Goal: Transaction & Acquisition: Purchase product/service

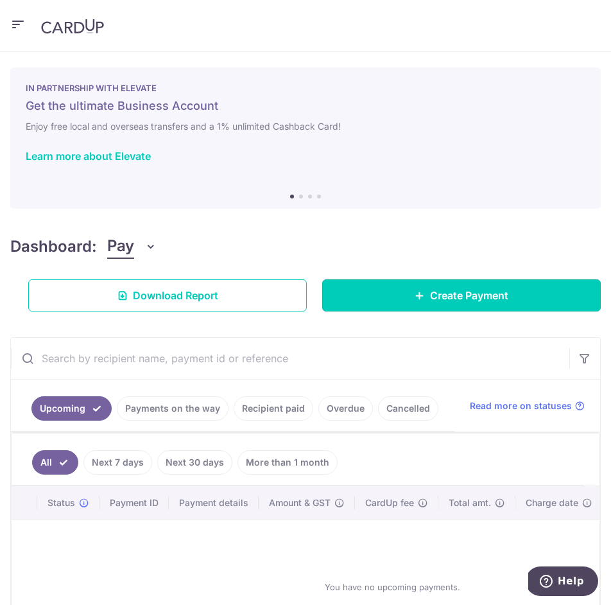
click at [455, 292] on span "Create Payment" at bounding box center [469, 295] width 78 height 15
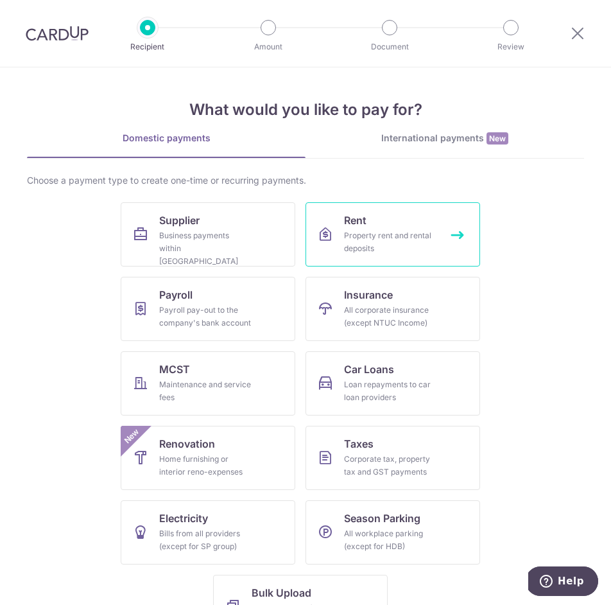
click at [362, 227] on span "Rent" at bounding box center [355, 220] width 22 height 15
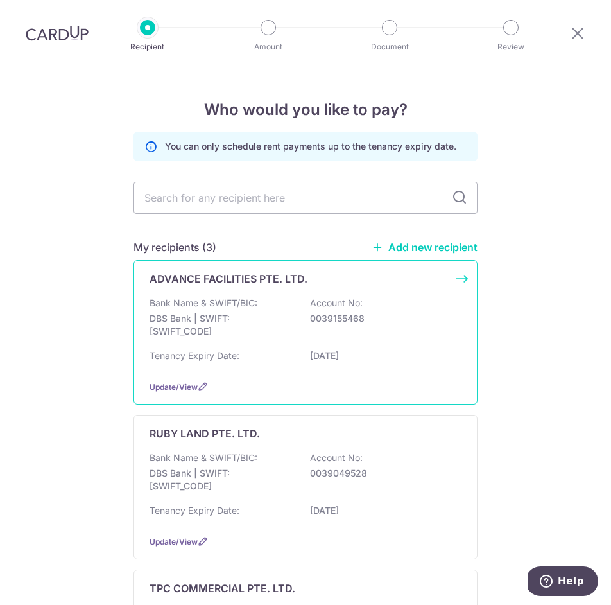
click at [207, 299] on p "Bank Name & SWIFT/BIC:" at bounding box center [204, 303] width 108 height 13
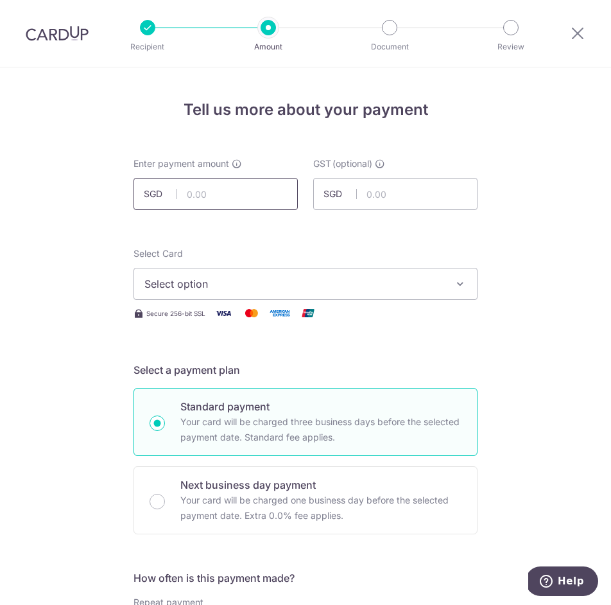
click at [215, 191] on input "text" at bounding box center [216, 194] width 164 height 32
paste input "$4,577.40"
click at [189, 283] on span "Select option" at bounding box center [293, 283] width 299 height 15
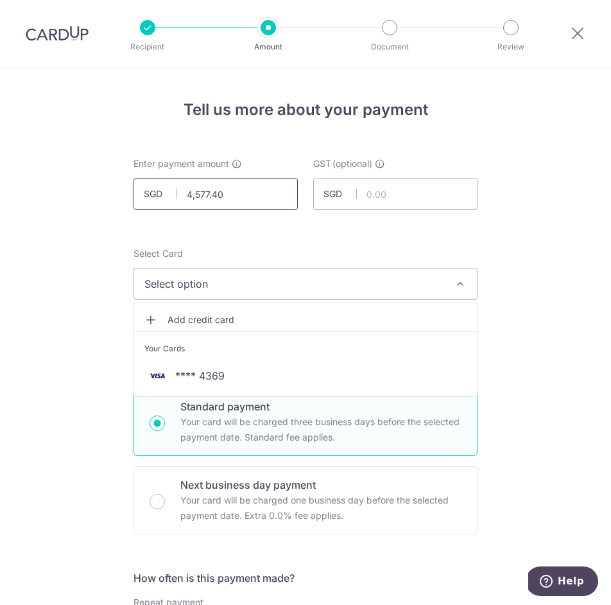
click at [240, 201] on input "4,577.40" at bounding box center [216, 194] width 164 height 32
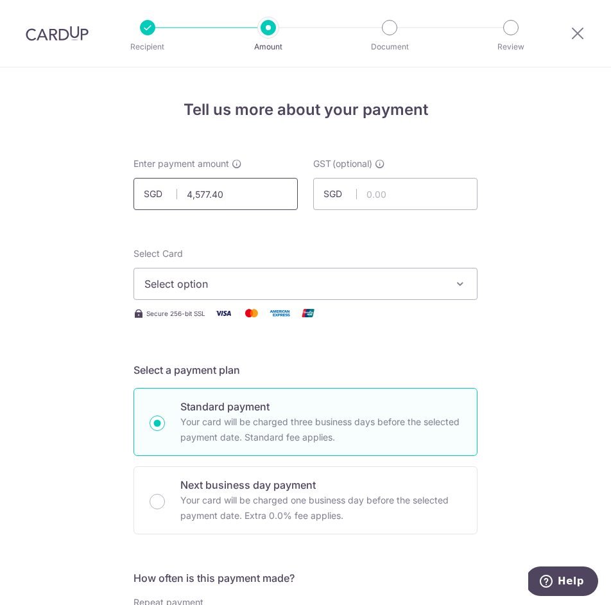
paste input "$"
type input "4,577.40"
drag, startPoint x: 384, startPoint y: 235, endPoint x: 347, endPoint y: 243, distance: 37.5
click at [213, 288] on span "Select option" at bounding box center [293, 283] width 299 height 15
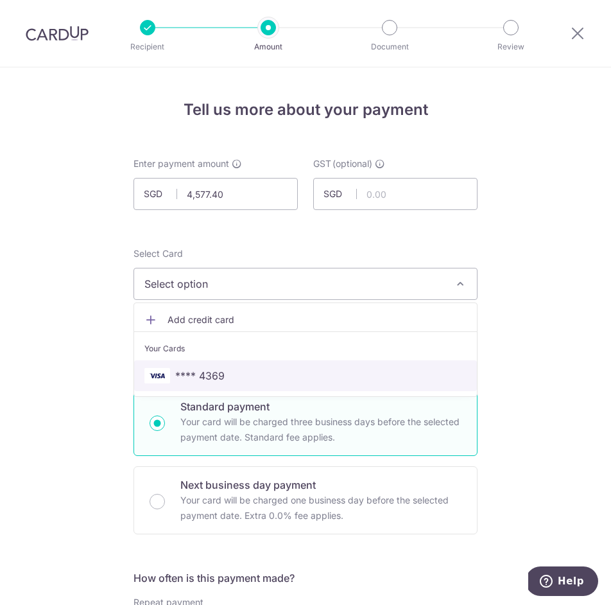
click at [218, 375] on span "**** 4369" at bounding box center [199, 375] width 49 height 15
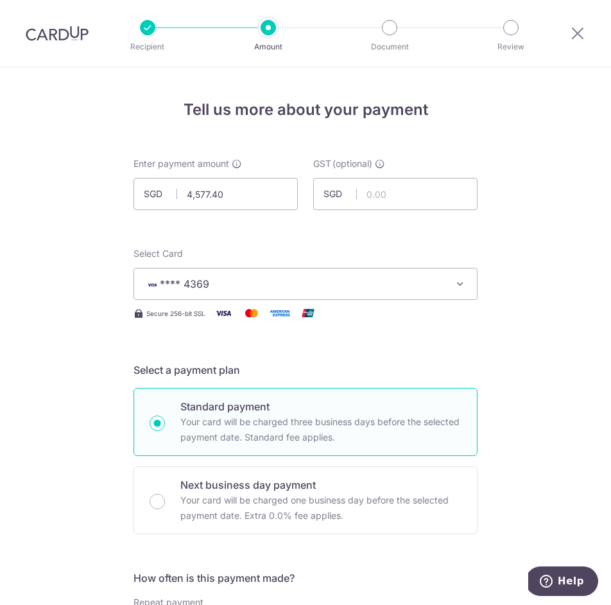
drag, startPoint x: 155, startPoint y: 500, endPoint x: 193, endPoint y: 458, distance: 56.8
click at [157, 499] on input "Next business day payment Your card will be charged one business day before the…" at bounding box center [157, 501] width 15 height 15
radio input "true"
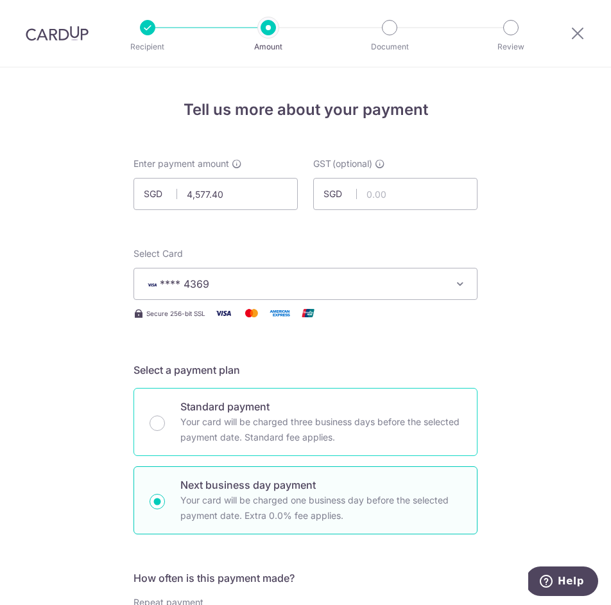
scroll to position [302, 0]
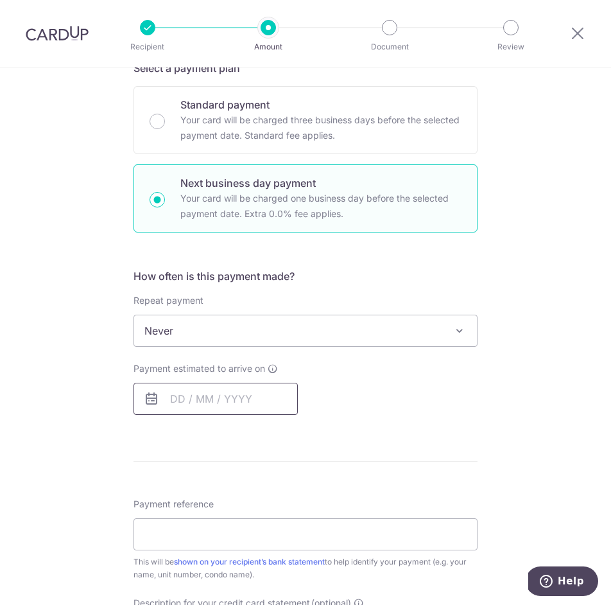
click at [189, 391] on input "text" at bounding box center [216, 399] width 164 height 32
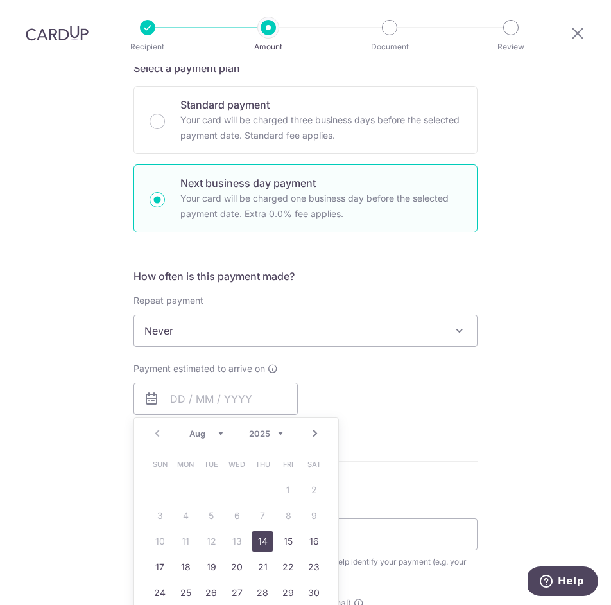
drag, startPoint x: 265, startPoint y: 541, endPoint x: 327, endPoint y: 412, distance: 142.7
click at [265, 541] on link "14" at bounding box center [262, 541] width 21 height 21
type input "14/08/2025"
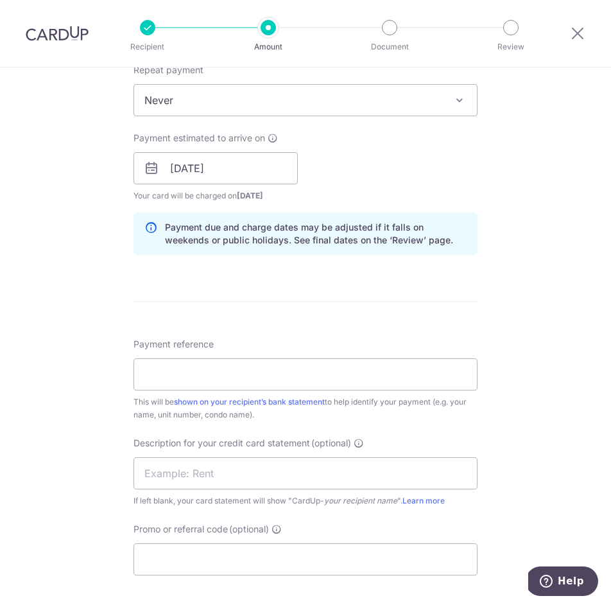
scroll to position [750, 0]
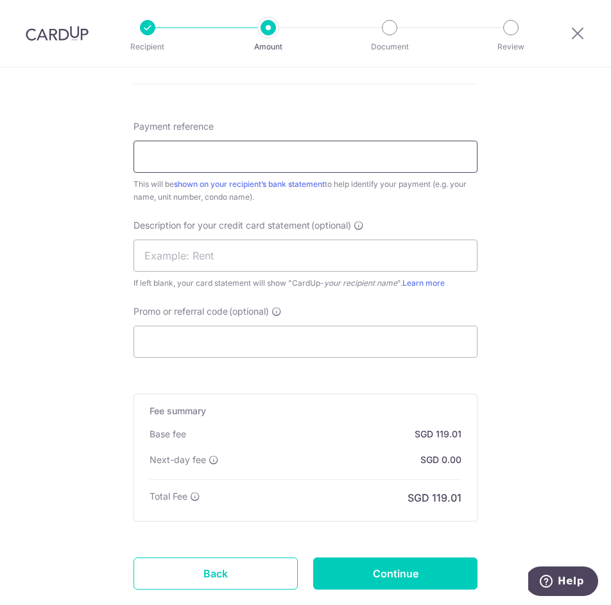
click at [186, 157] on input "Payment reference" at bounding box center [306, 157] width 344 height 32
type input "THE DAILY CUT PTE LTD"
click at [205, 341] on input "Promo or referral code (optional)" at bounding box center [306, 342] width 344 height 32
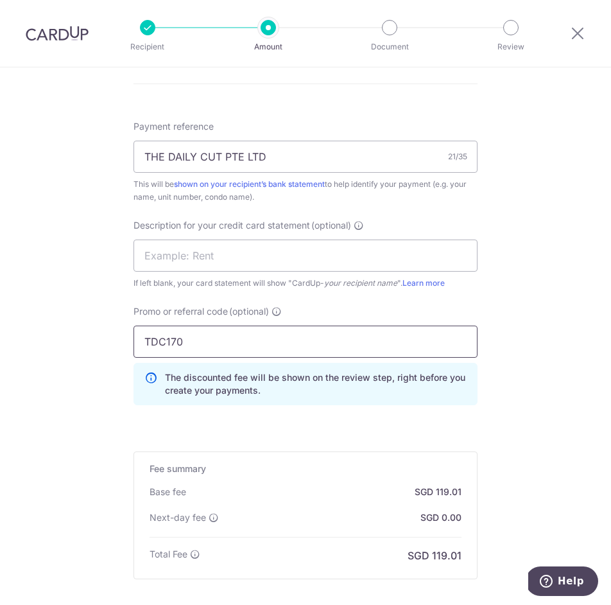
scroll to position [889, 0]
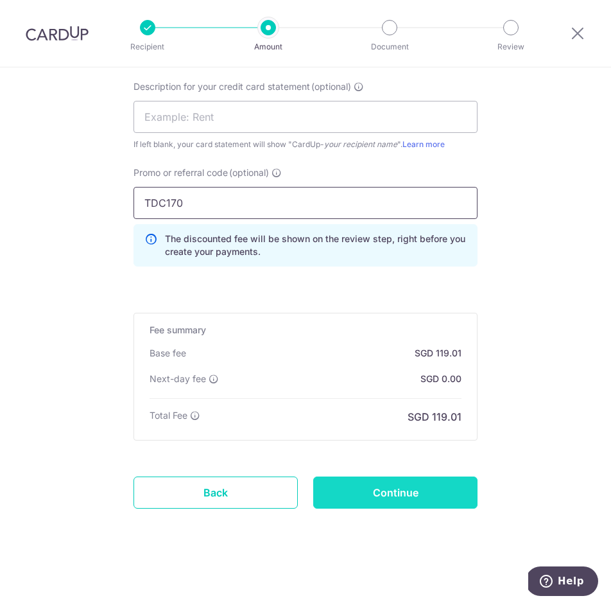
type input "TDC170"
click at [393, 502] on input "Continue" at bounding box center [395, 492] width 164 height 32
type input "Create Schedule"
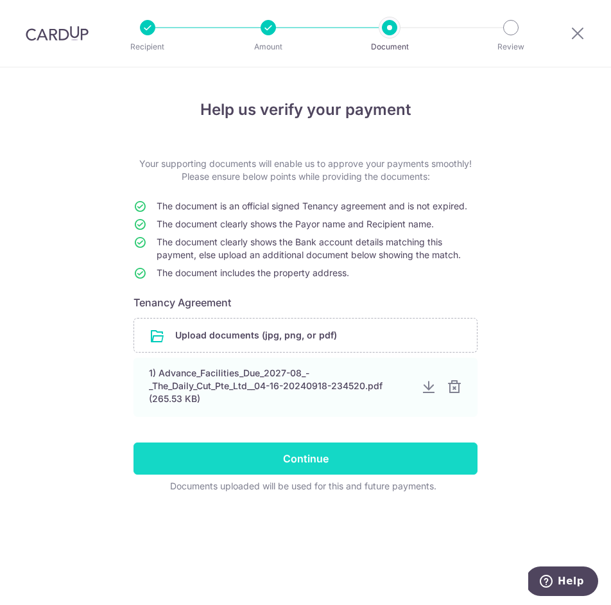
click at [306, 457] on input "Continue" at bounding box center [306, 458] width 344 height 32
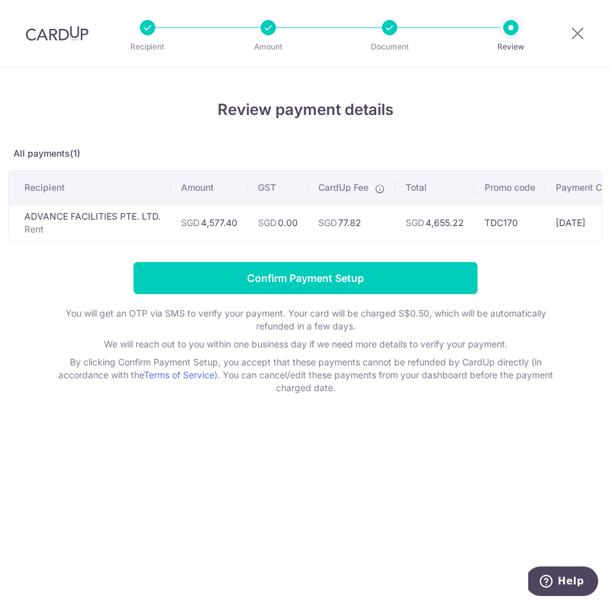
click at [446, 223] on td "SGD 4,655.22" at bounding box center [435, 222] width 79 height 37
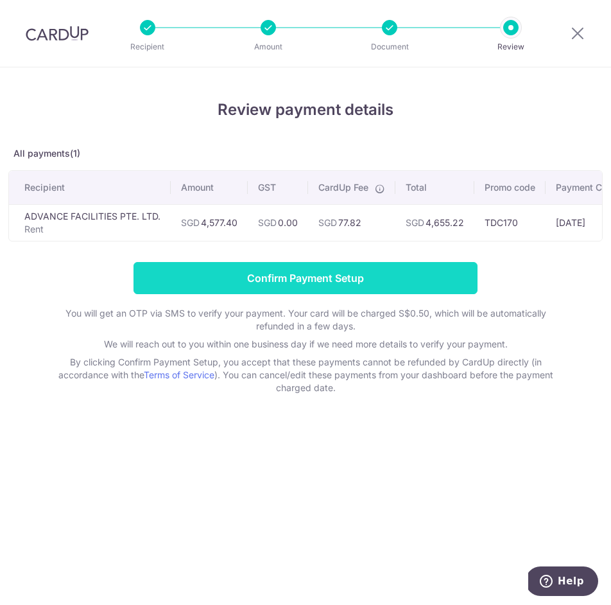
copy td "4,655.22"
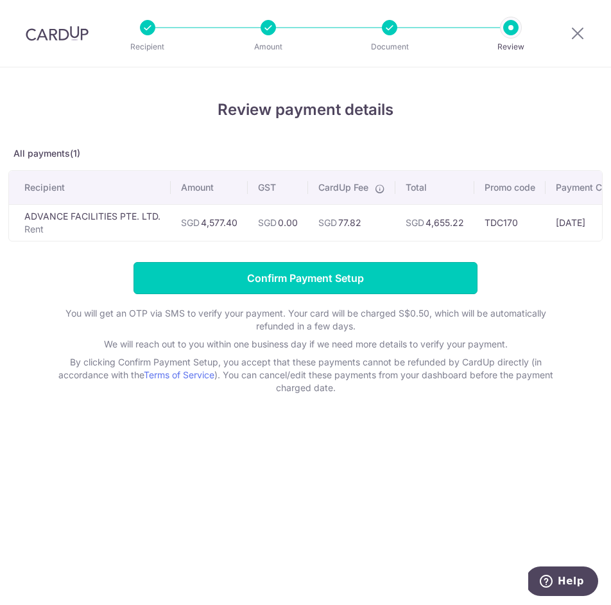
click at [315, 277] on input "Confirm Payment Setup" at bounding box center [306, 278] width 344 height 32
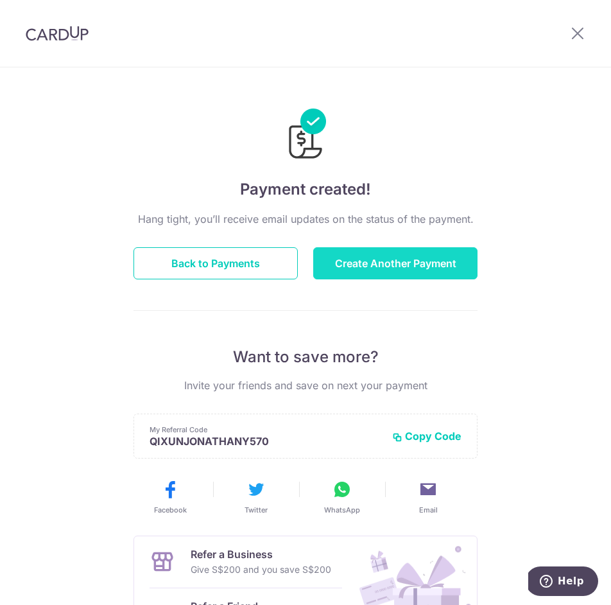
click at [389, 259] on button "Create Another Payment" at bounding box center [395, 263] width 164 height 32
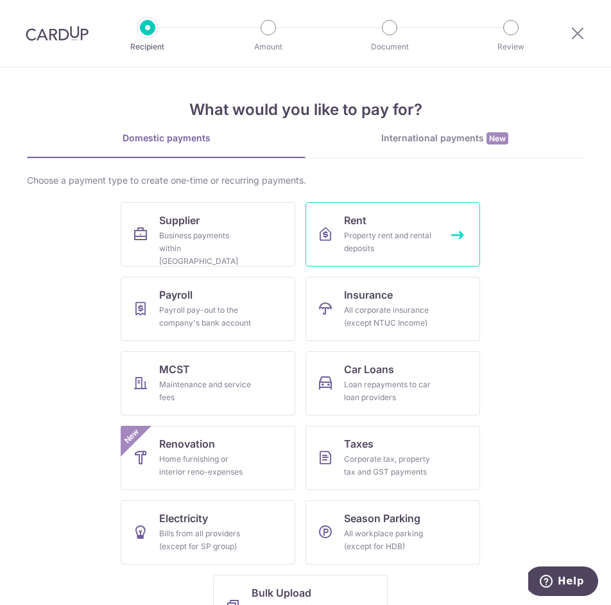
click at [430, 240] on div "Property rent and rental deposits" at bounding box center [390, 242] width 92 height 26
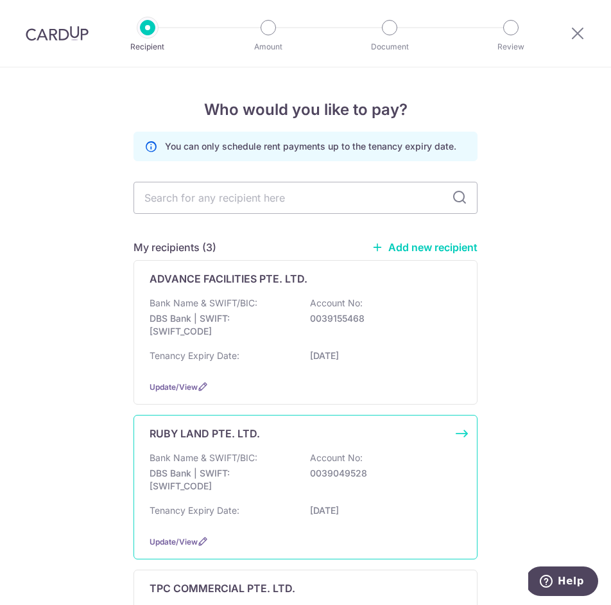
click at [241, 528] on div "RUBY LAND PTE. LTD. Bank Name & SWIFT/BIC: DBS Bank | SWIFT: DBSSSGSGXXX Accoun…" at bounding box center [306, 487] width 344 height 144
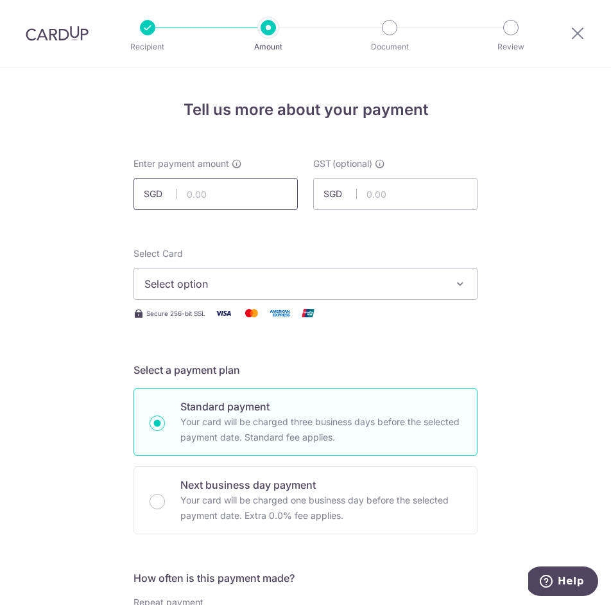
click at [218, 191] on input "text" at bounding box center [216, 194] width 164 height 32
paste input "$17,265.60"
type input "17,265.60"
click at [218, 286] on span "Select option" at bounding box center [293, 283] width 299 height 15
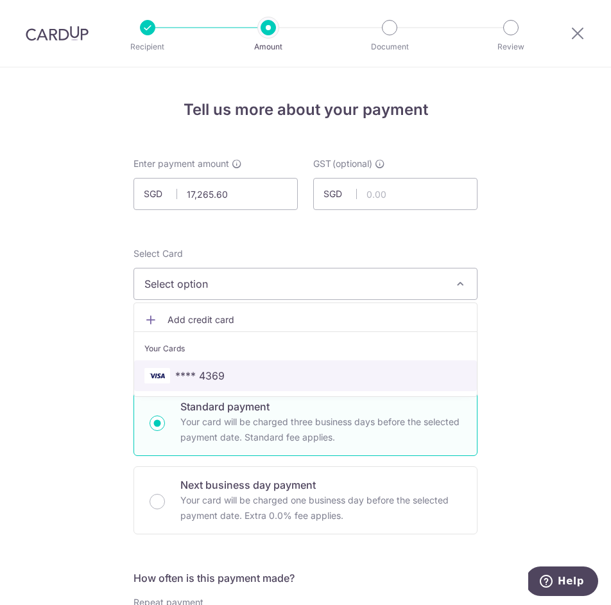
click at [213, 379] on span "**** 4369" at bounding box center [199, 375] width 49 height 15
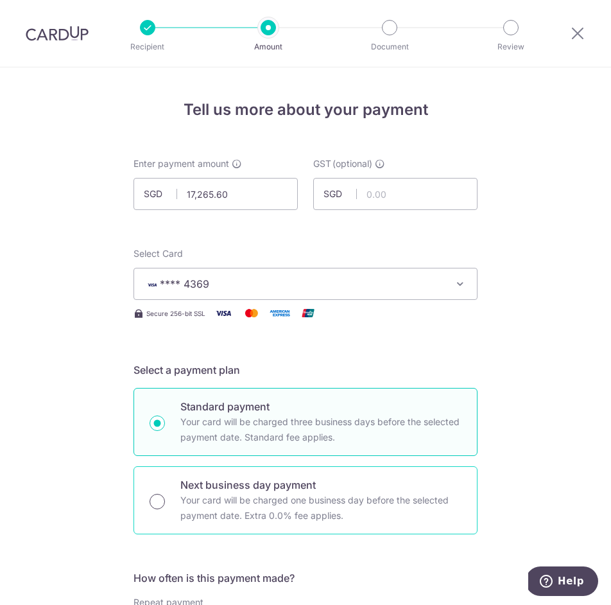
click at [156, 504] on input "Next business day payment Your card will be charged one business day before the…" at bounding box center [157, 501] width 15 height 15
radio input "true"
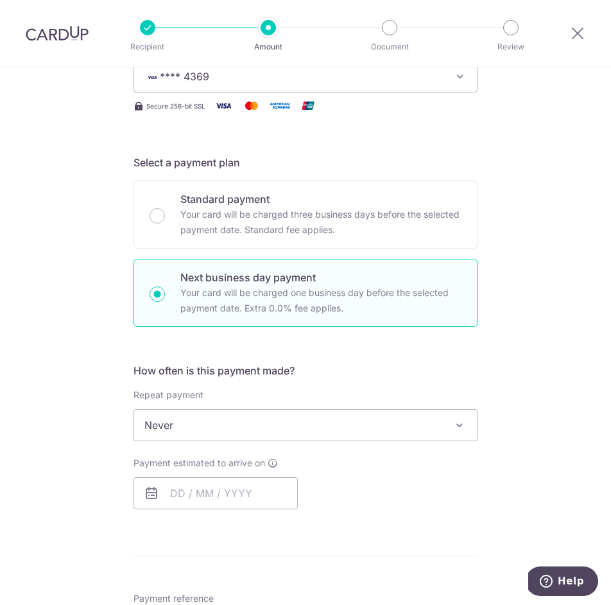
scroll to position [471, 0]
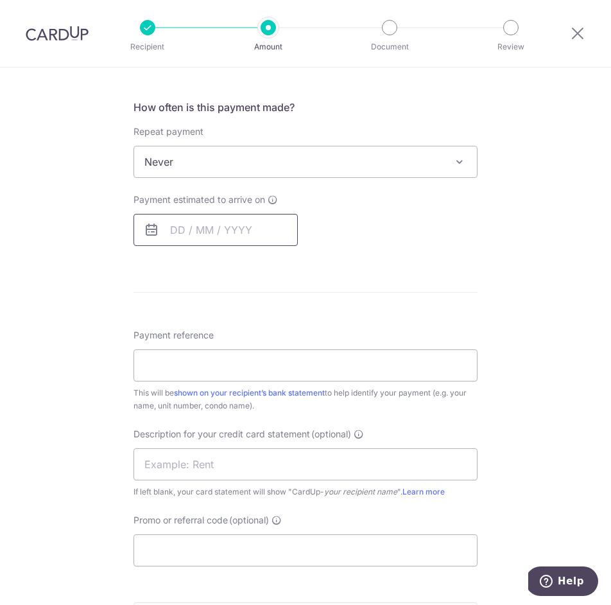
click at [207, 224] on input "text" at bounding box center [216, 230] width 164 height 32
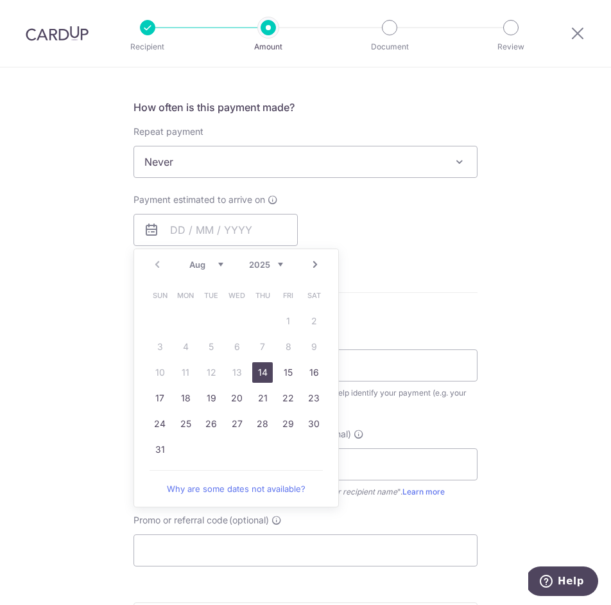
click at [266, 371] on link "14" at bounding box center [262, 372] width 21 height 21
type input "14/08/2025"
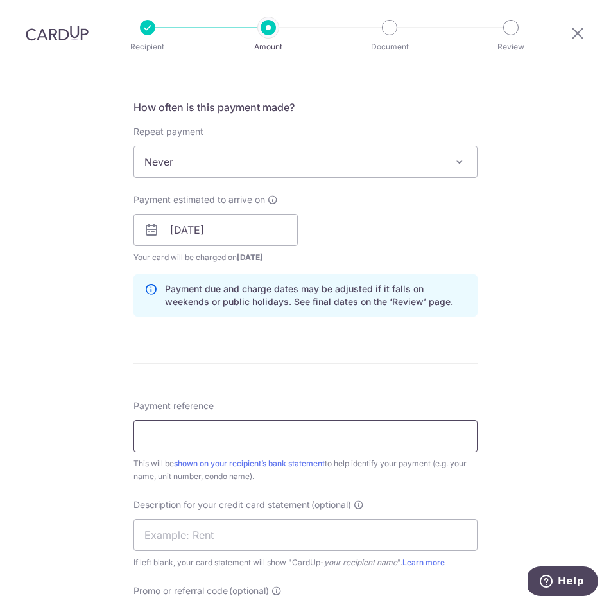
click at [204, 421] on input "Payment reference" at bounding box center [306, 436] width 344 height 32
type input "THE DAILY CUT PTE LTD"
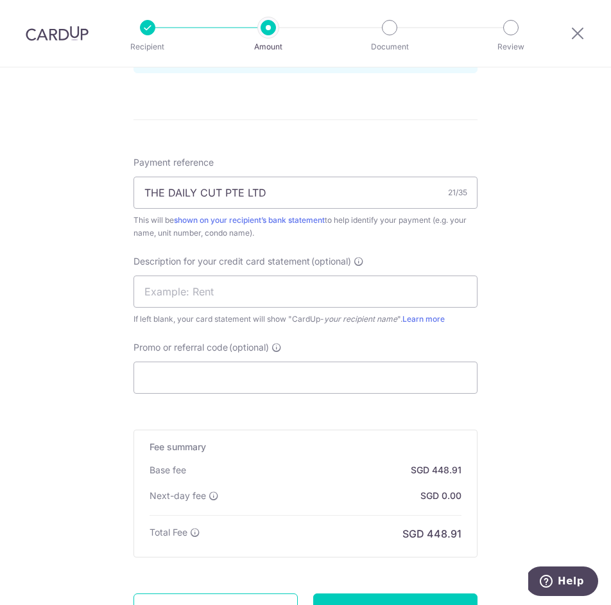
click at [216, 394] on form "Enter payment amount SGD 17,265.60 17265.60 GST (optional) SGD Select Card ****…" at bounding box center [306, 52] width 344 height 1218
click at [225, 383] on input "Promo or referral code (optional)" at bounding box center [306, 378] width 344 height 32
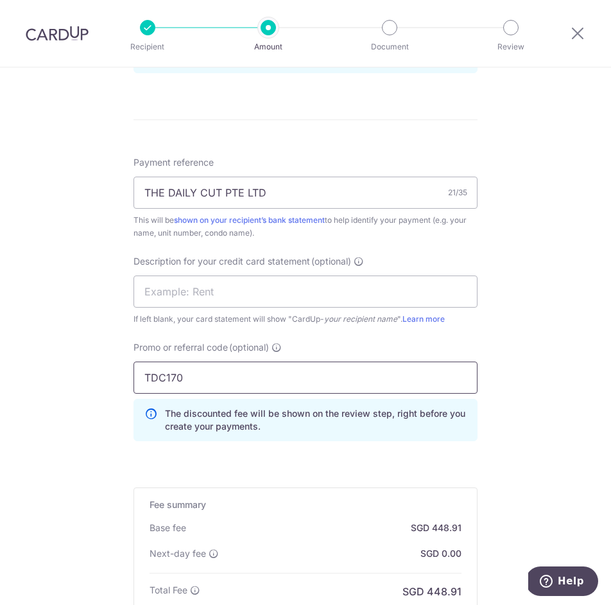
scroll to position [889, 0]
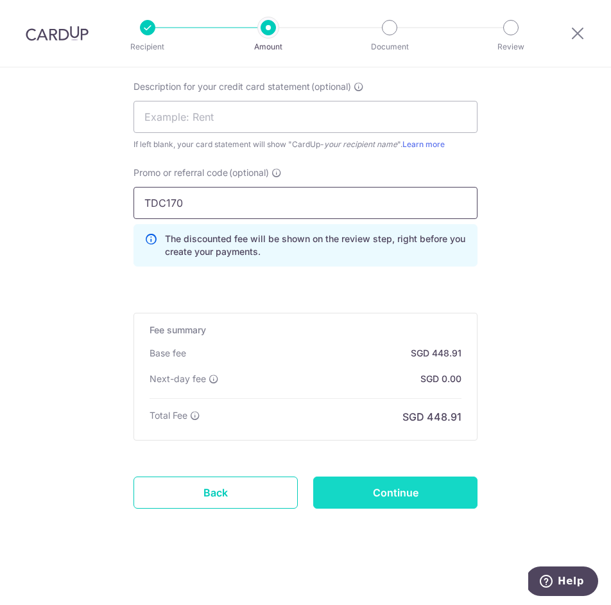
type input "TDC170"
click at [402, 494] on input "Continue" at bounding box center [395, 492] width 164 height 32
type input "Create Schedule"
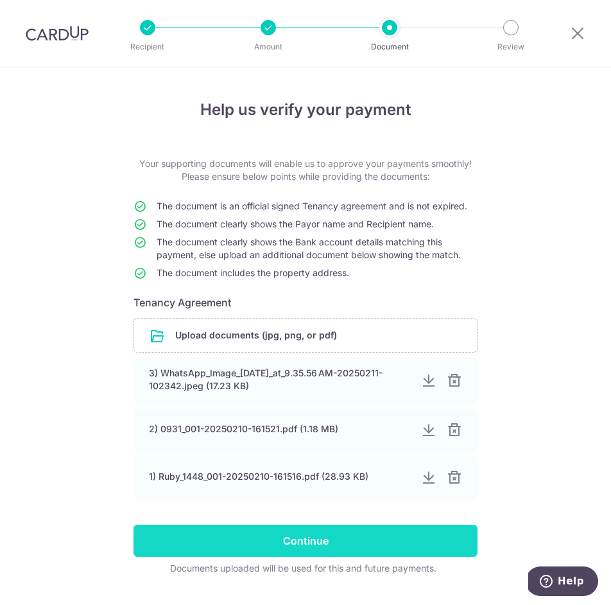
click at [285, 532] on input "Continue" at bounding box center [306, 541] width 344 height 32
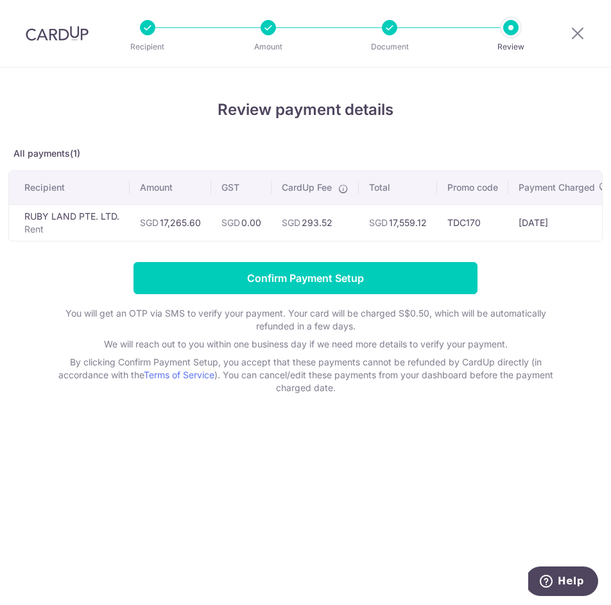
click at [410, 222] on td "SGD 17,559.12" at bounding box center [398, 222] width 78 height 37
copy td "17,559.12"
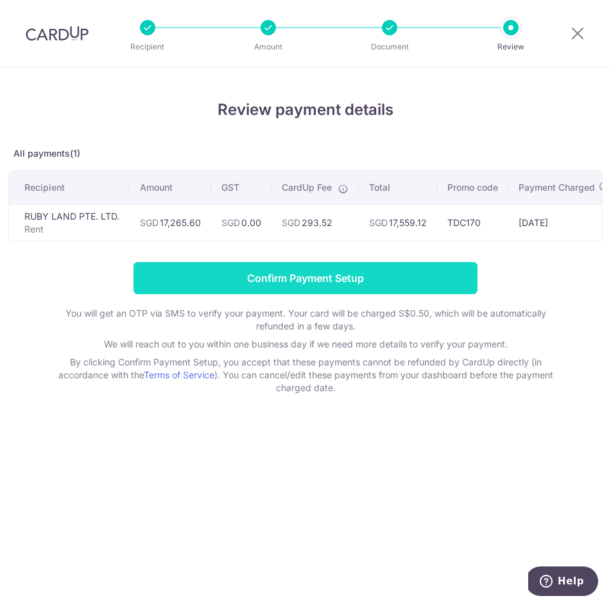
click at [324, 275] on input "Confirm Payment Setup" at bounding box center [306, 278] width 344 height 32
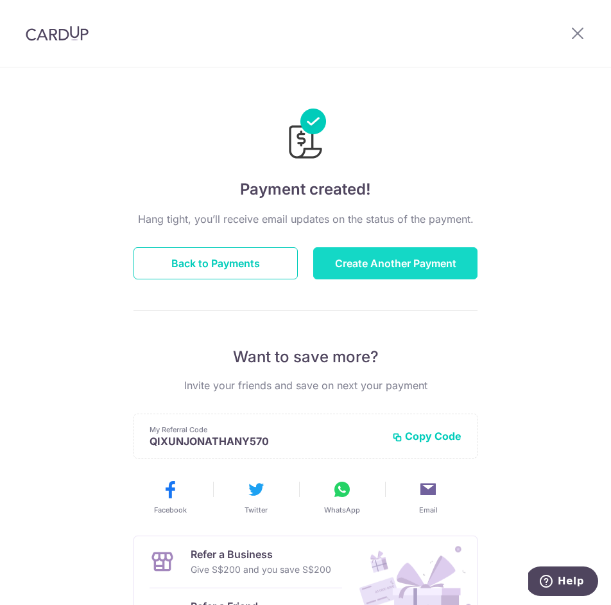
click at [406, 259] on button "Create Another Payment" at bounding box center [395, 263] width 164 height 32
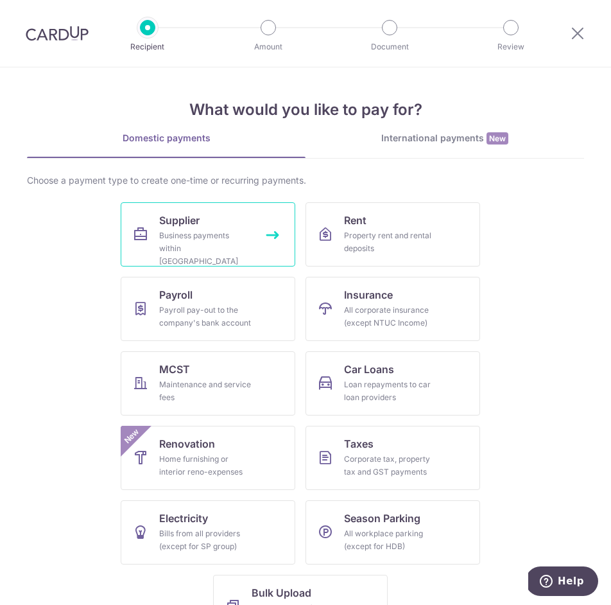
click at [227, 229] on div "Business payments within [GEOGRAPHIC_DATA]" at bounding box center [205, 248] width 92 height 39
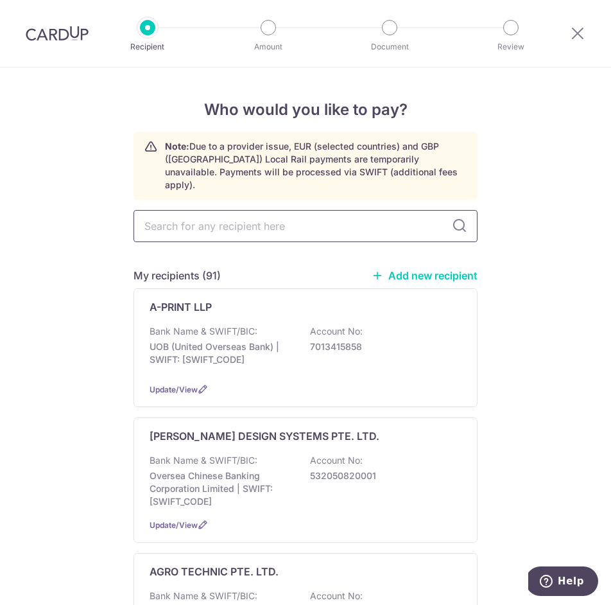
click at [207, 216] on input "text" at bounding box center [306, 226] width 344 height 32
type input "HORIZON"
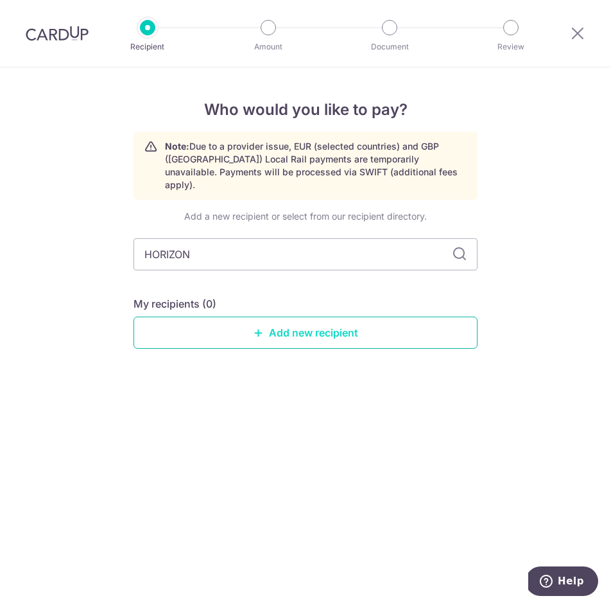
click at [258, 317] on link "Add new recipient" at bounding box center [306, 333] width 344 height 32
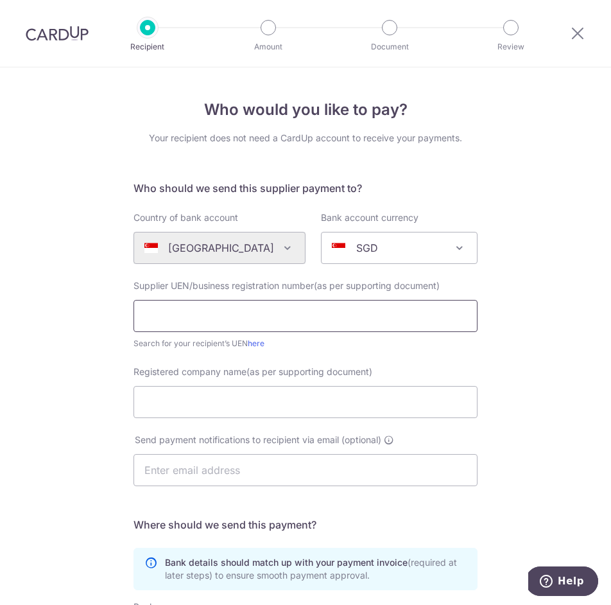
click at [216, 323] on input "text" at bounding box center [306, 316] width 344 height 32
paste input "202403299N"
type input "202403299N"
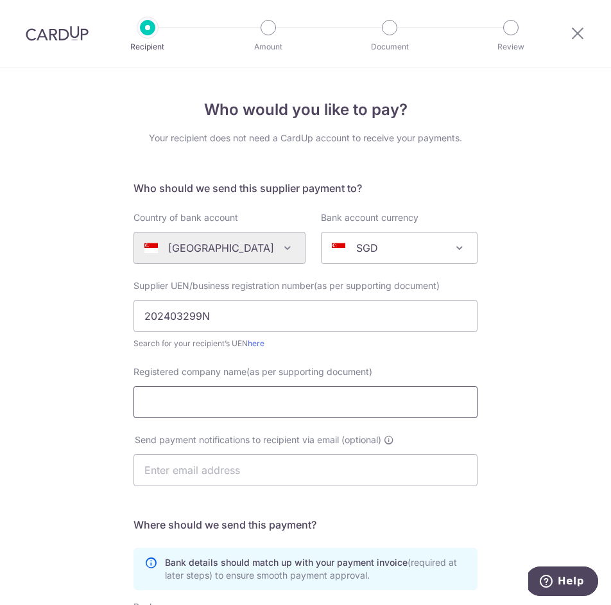
click at [244, 402] on input "Registered company name(as per supporting document)" at bounding box center [306, 402] width 344 height 32
paste input "HORIZON GROWTH ADVISORY PTE. LTD."
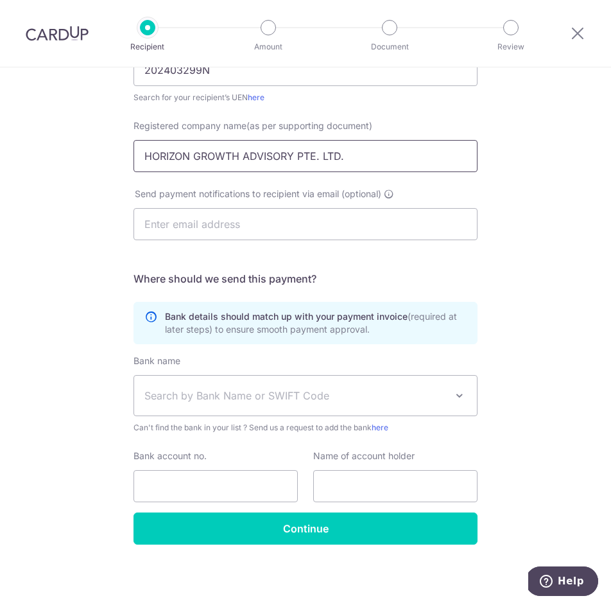
scroll to position [245, 0]
type input "HORIZON GROWTH ADVISORY PTE. LTD."
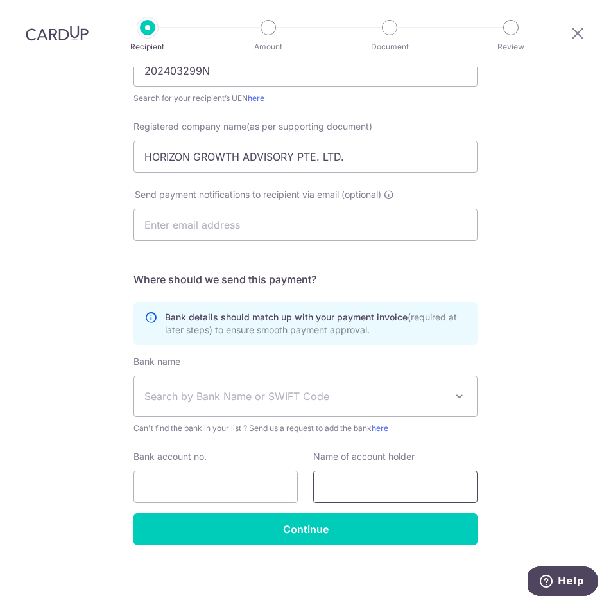
click at [369, 490] on input "text" at bounding box center [395, 487] width 164 height 32
paste input "HORIZON GROWTH ADVISORY PTE. LTD."
type input "HORIZON GROWTH ADVISORY PTE. LTD."
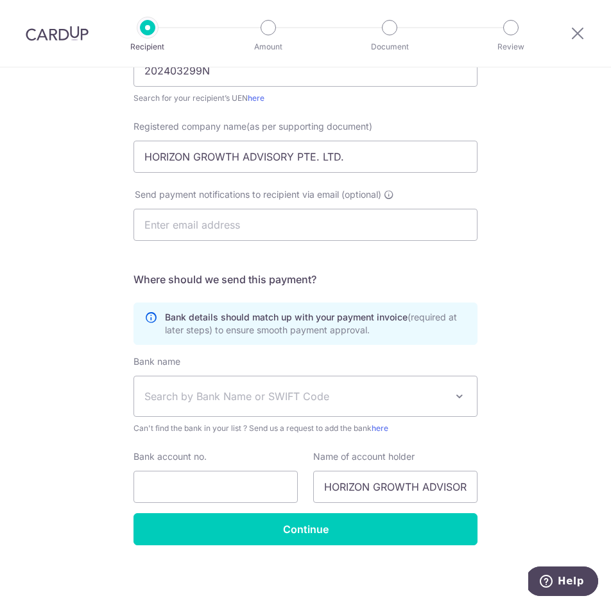
click at [270, 410] on span "Search by Bank Name or SWIFT Code" at bounding box center [305, 396] width 343 height 40
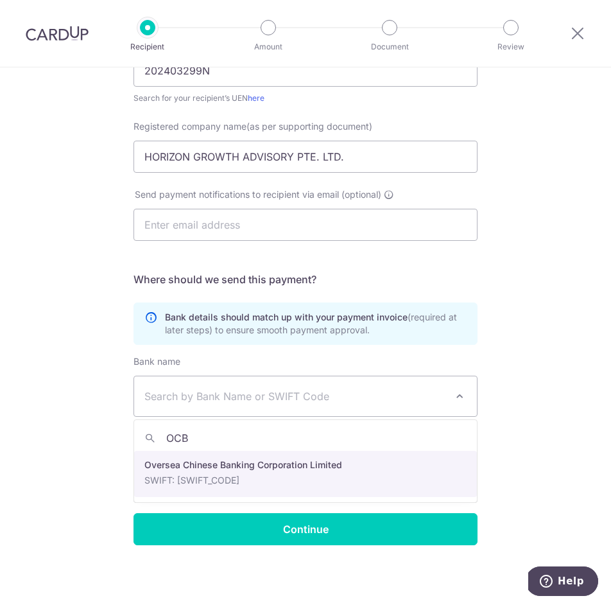
type input "OCBC"
select select "12"
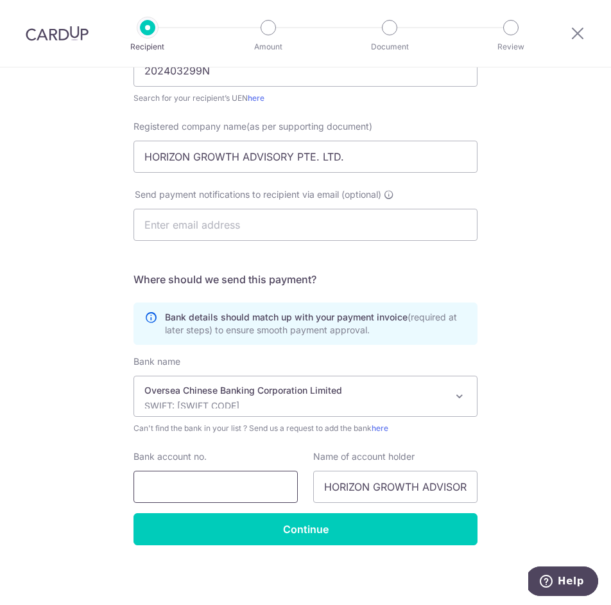
click at [239, 481] on input "Bank account no." at bounding box center [216, 487] width 164 height 32
paste input "596226456001"
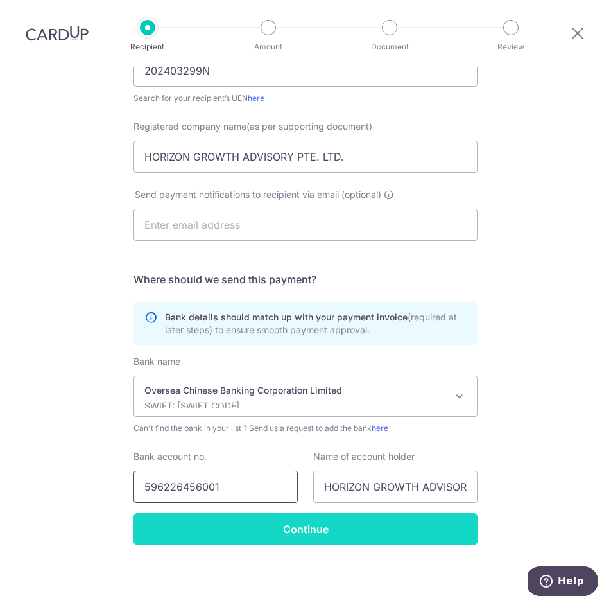
type input "596226456001"
click at [272, 532] on input "Continue" at bounding box center [306, 529] width 344 height 32
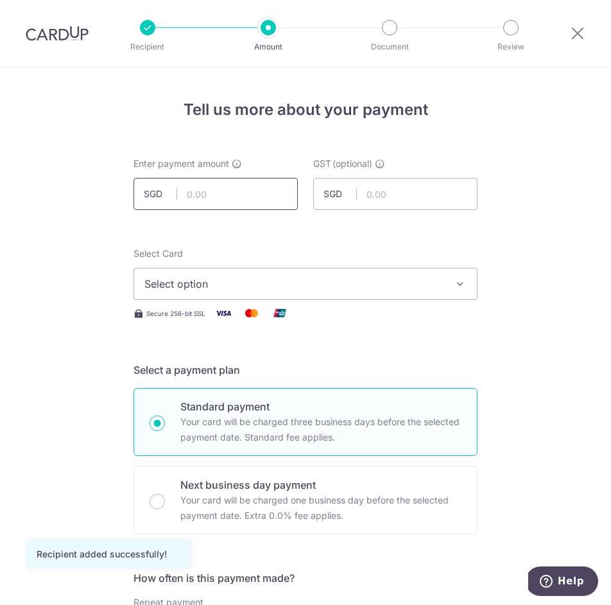
click at [205, 198] on input "text" at bounding box center [216, 194] width 164 height 32
paste input "$2,500.00"
type input "2,500.00"
click at [214, 281] on span "Select option" at bounding box center [293, 283] width 299 height 15
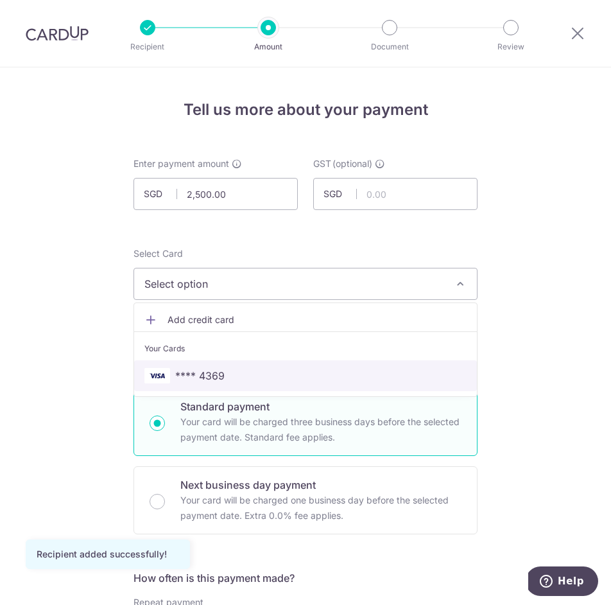
click at [218, 372] on span "**** 4369" at bounding box center [199, 375] width 49 height 15
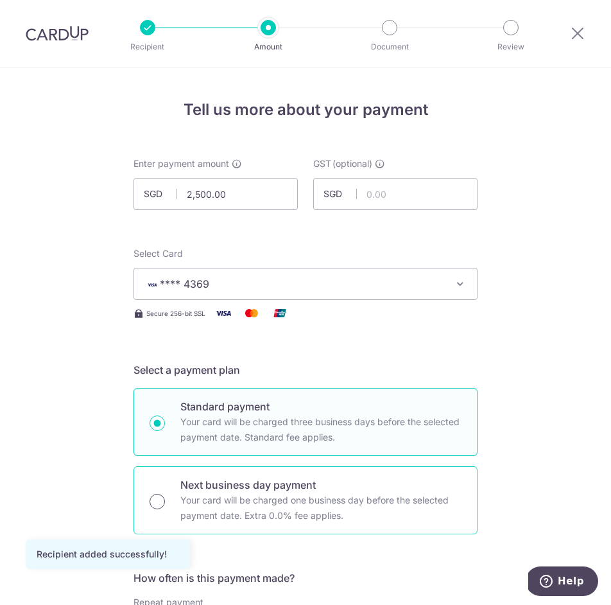
click at [154, 499] on input "Next business day payment Your card will be charged one business day before the…" at bounding box center [157, 501] width 15 height 15
radio input "true"
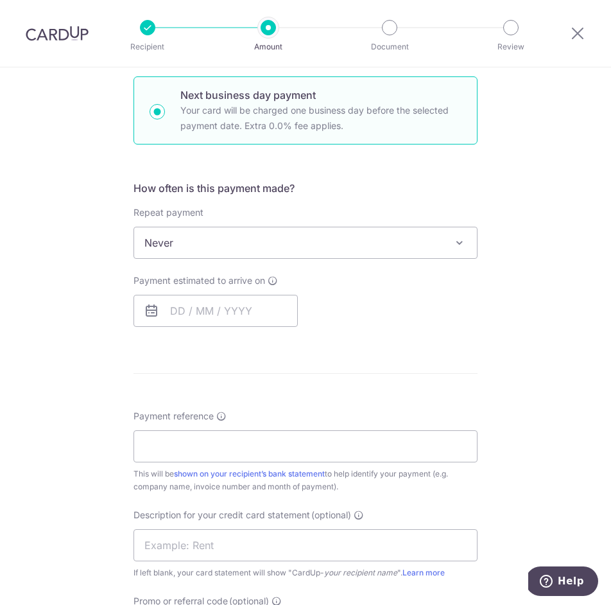
scroll to position [410, 0]
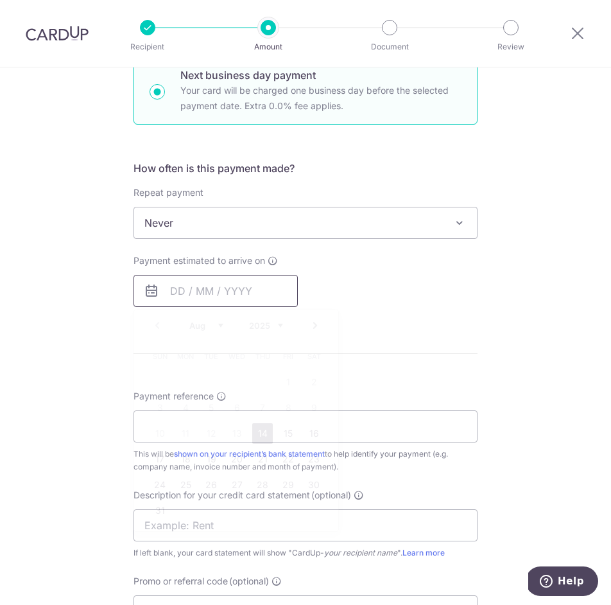
click at [218, 293] on input "text" at bounding box center [216, 291] width 164 height 32
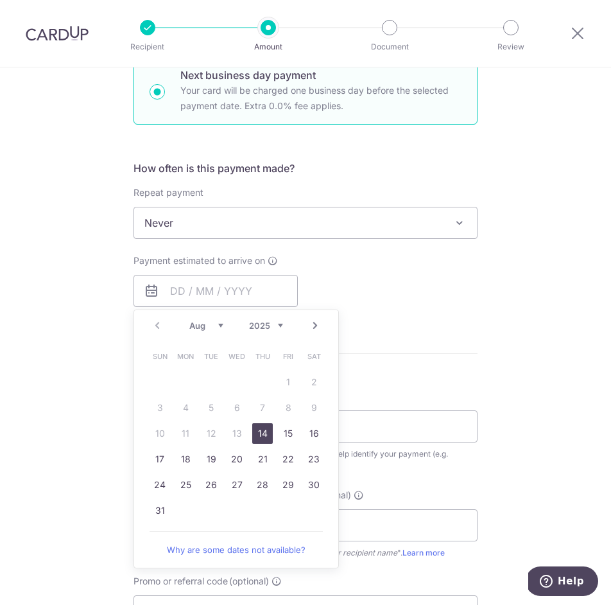
click at [261, 430] on link "14" at bounding box center [262, 433] width 21 height 21
type input "14/08/2025"
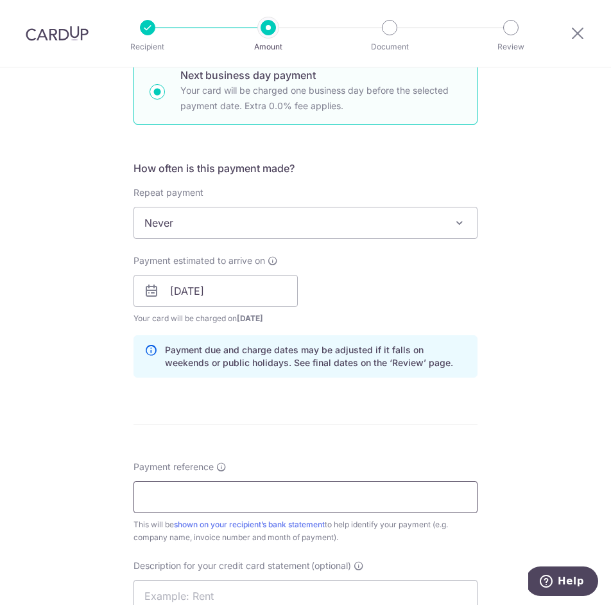
drag, startPoint x: 226, startPoint y: 511, endPoint x: 239, endPoint y: 494, distance: 20.6
click at [227, 509] on input "Payment reference" at bounding box center [306, 497] width 344 height 32
paste input "INV-000193"
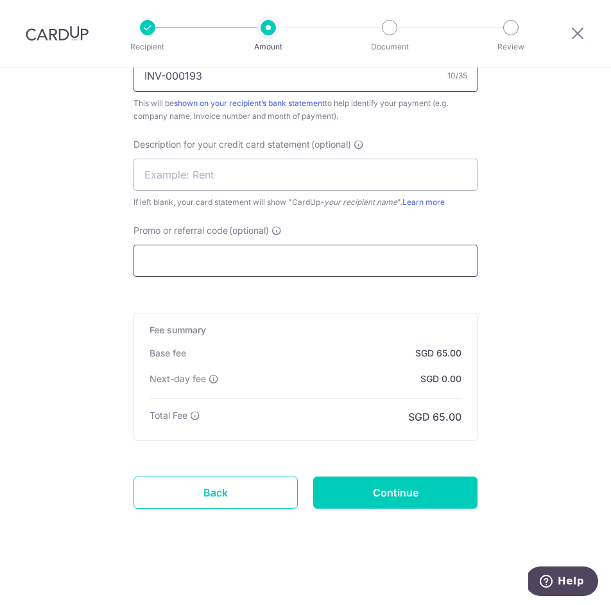
type input "INV-000193"
click at [229, 258] on input "Promo or referral code (optional)" at bounding box center [306, 261] width 344 height 32
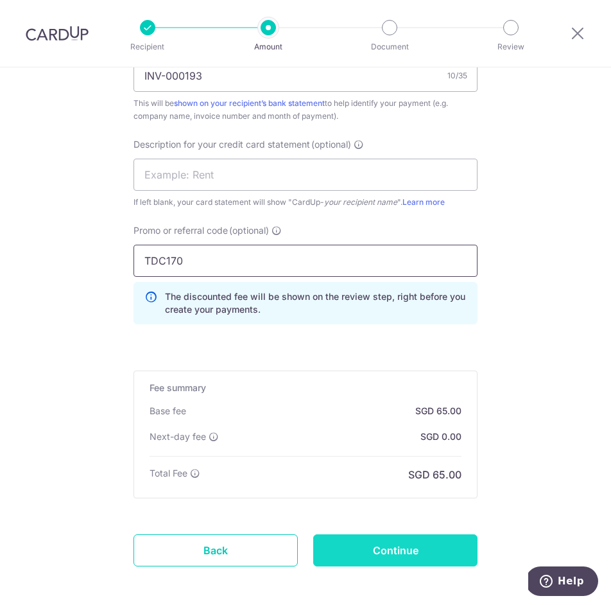
type input "TDC170"
click at [410, 546] on input "Continue" at bounding box center [395, 550] width 164 height 32
type input "Create Schedule"
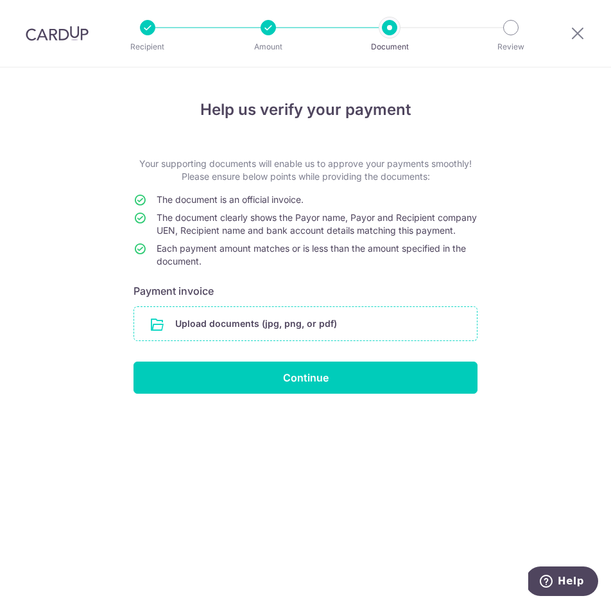
click at [249, 338] on input "file" at bounding box center [305, 323] width 343 height 33
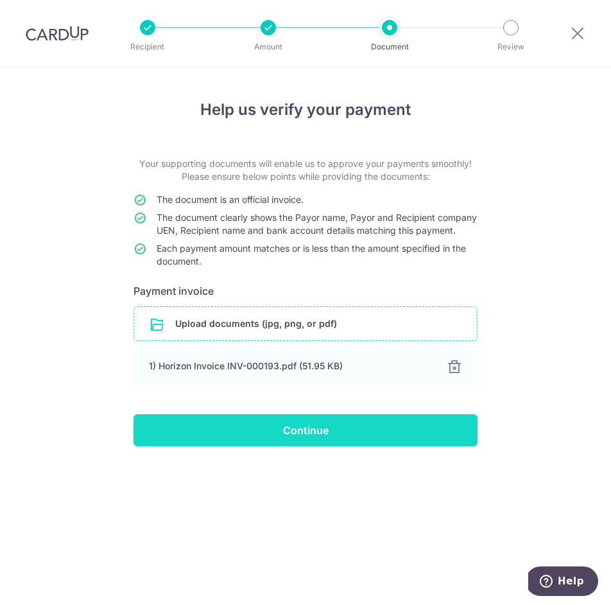
click at [275, 442] on input "Continue" at bounding box center [306, 430] width 344 height 32
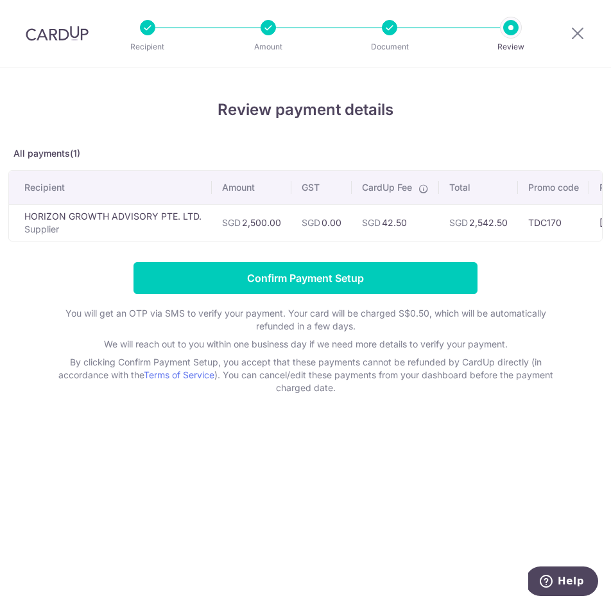
click at [485, 222] on td "SGD 2,542.50" at bounding box center [478, 222] width 79 height 37
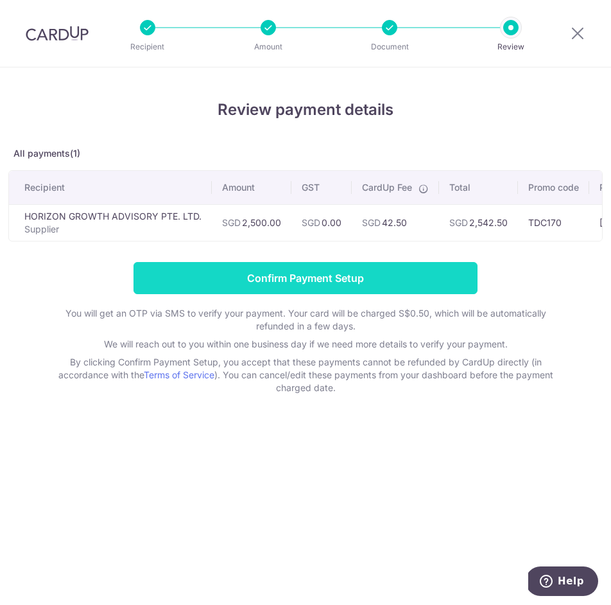
copy td "2,542.50"
click at [321, 284] on input "Confirm Payment Setup" at bounding box center [306, 278] width 344 height 32
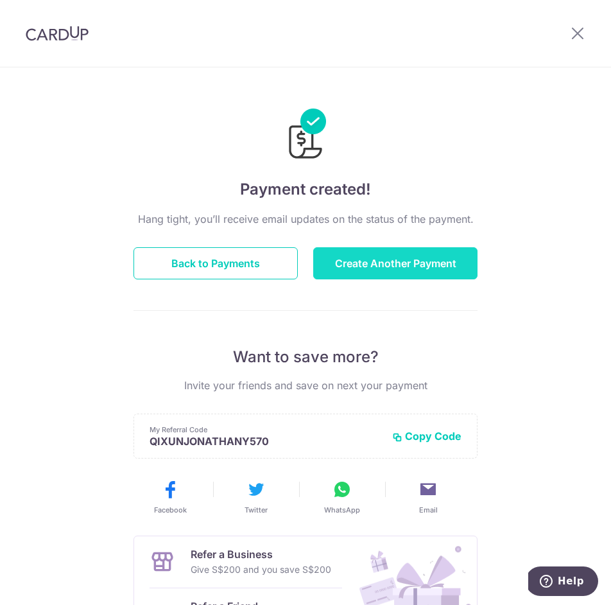
click at [382, 260] on button "Create Another Payment" at bounding box center [395, 263] width 164 height 32
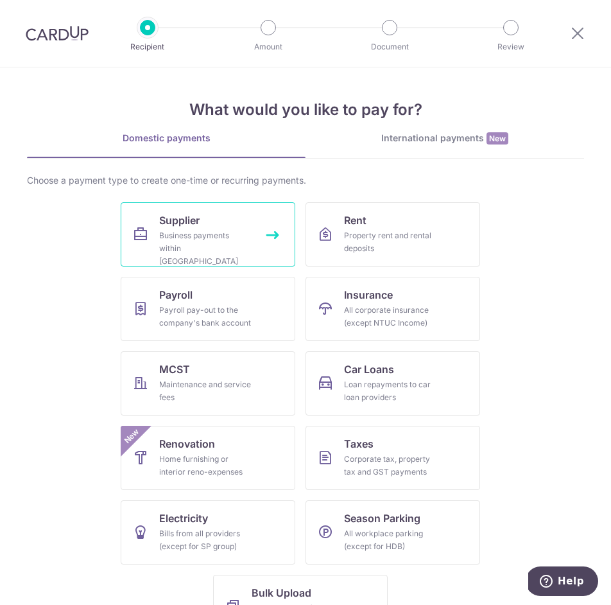
click at [228, 234] on div "Business payments within [GEOGRAPHIC_DATA]" at bounding box center [205, 248] width 92 height 39
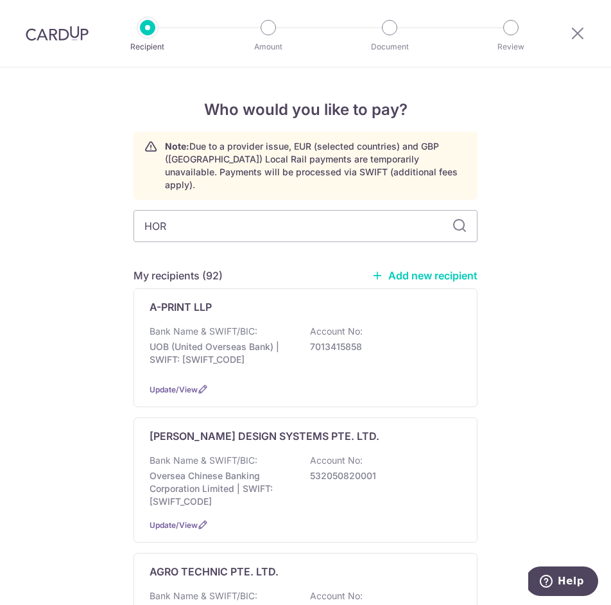
type input "HORI"
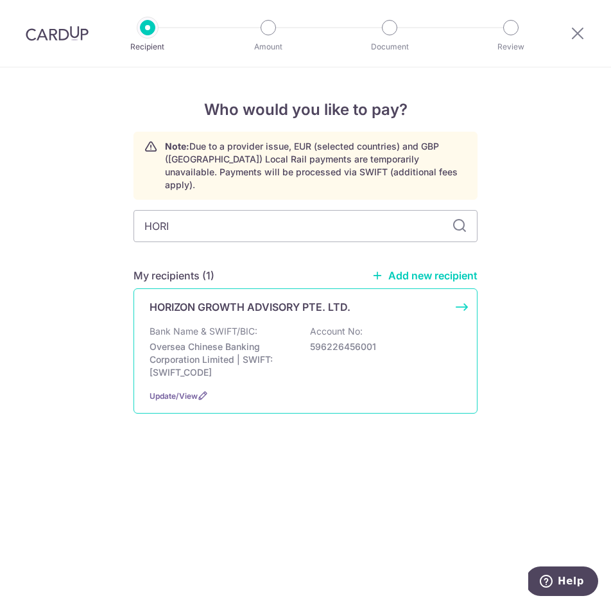
click at [224, 340] on p "Oversea Chinese Banking Corporation Limited | SWIFT: [SWIFT_CODE]" at bounding box center [222, 359] width 144 height 39
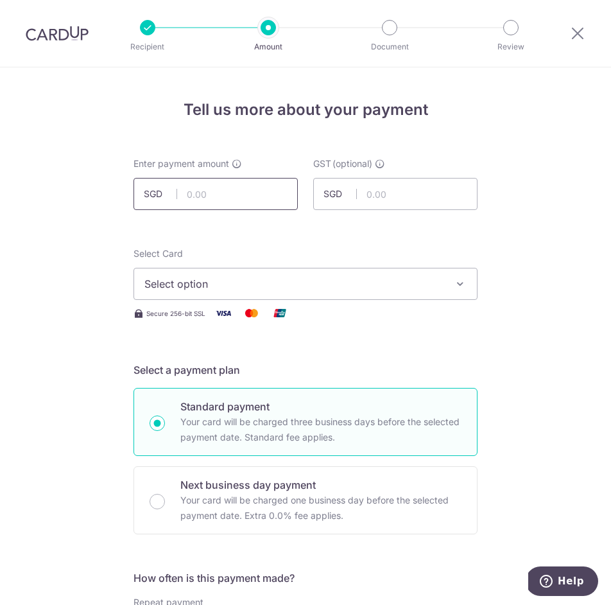
click at [234, 186] on input "text" at bounding box center [216, 194] width 164 height 32
paste input "$5,000.00"
type input "5,000.00"
click at [211, 284] on span "Select option" at bounding box center [293, 283] width 299 height 15
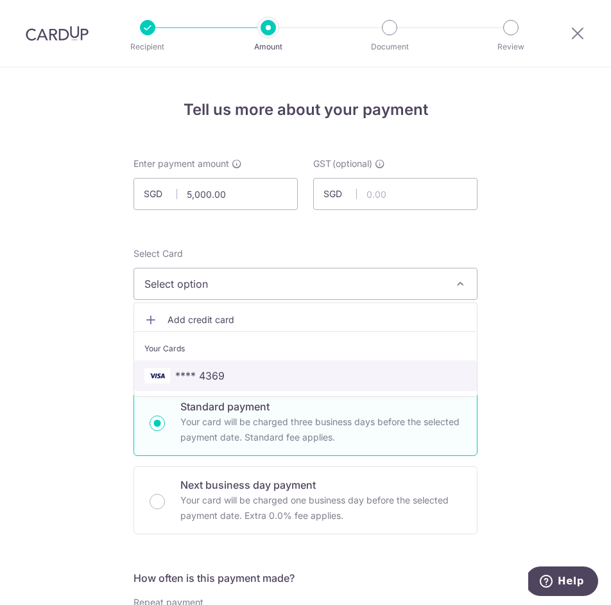
click at [225, 376] on span "**** 4369" at bounding box center [305, 375] width 322 height 15
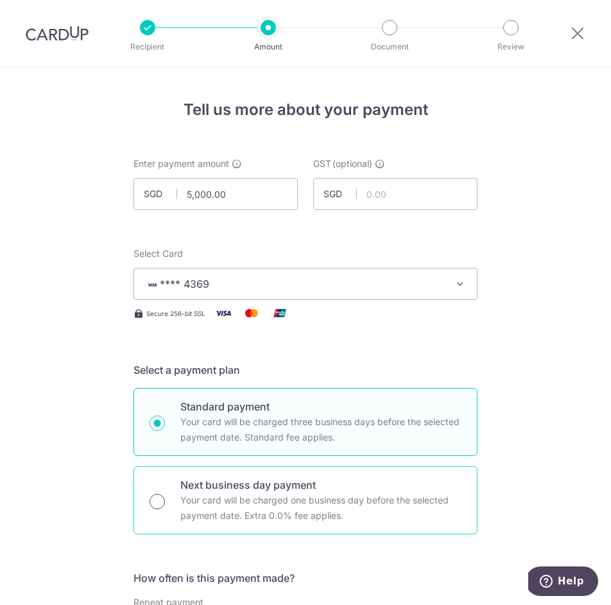
click at [162, 496] on input "Next business day payment Your card will be charged one business day before the…" at bounding box center [157, 501] width 15 height 15
radio input "true"
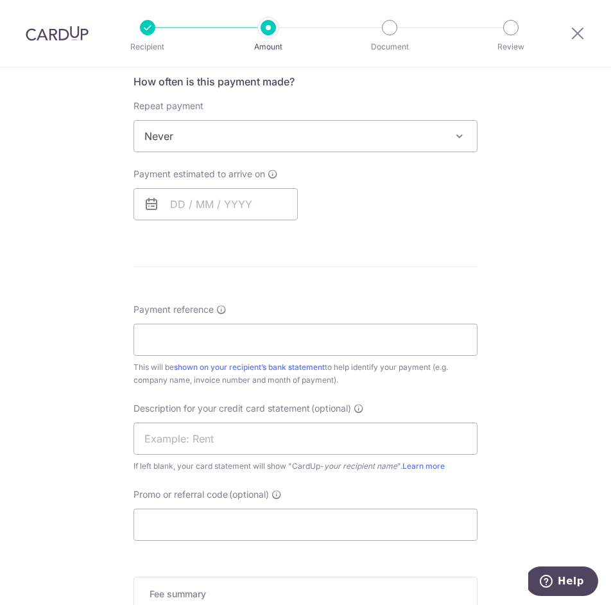
scroll to position [397, 0]
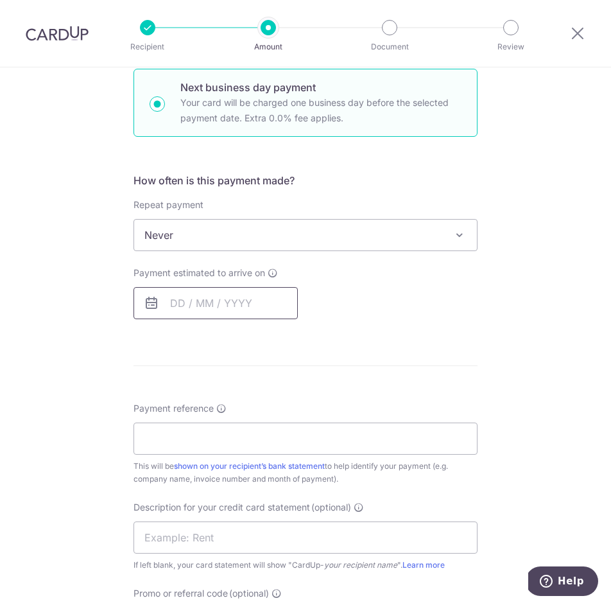
click at [203, 313] on input "text" at bounding box center [216, 303] width 164 height 32
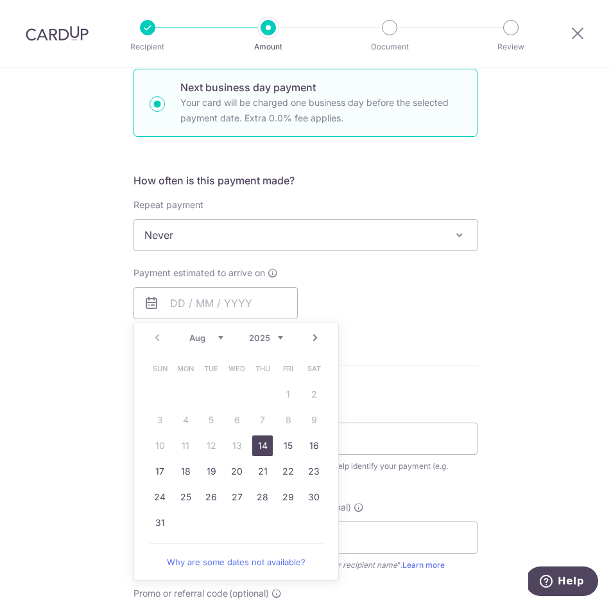
click at [261, 442] on link "14" at bounding box center [262, 445] width 21 height 21
type input "[DATE]"
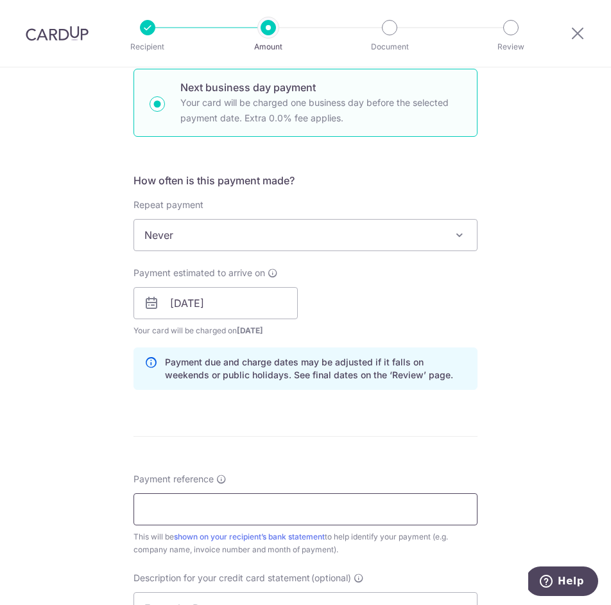
click at [254, 505] on input "Payment reference" at bounding box center [306, 509] width 344 height 32
click at [206, 506] on input "Payment reference" at bounding box center [306, 509] width 344 height 32
paste input "INV-000197"
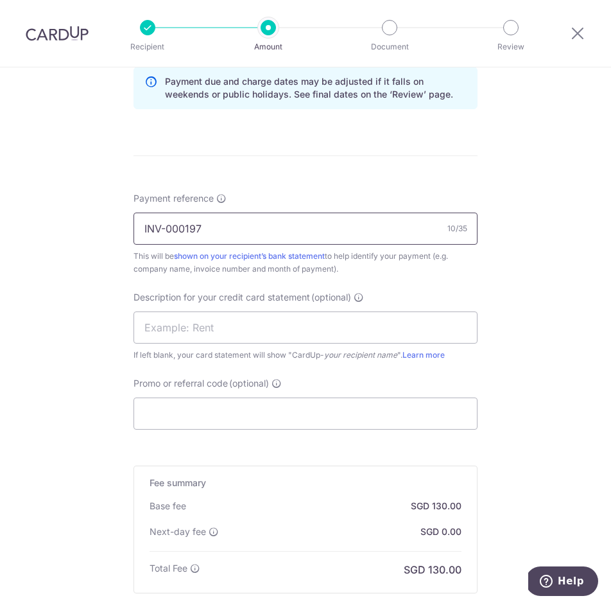
scroll to position [707, 0]
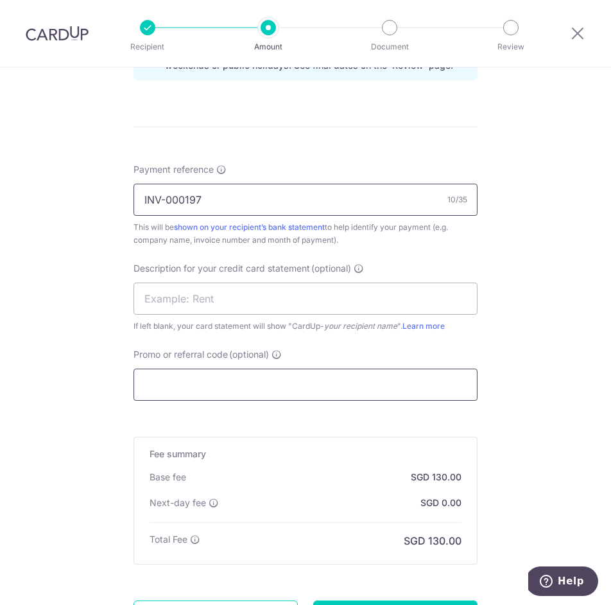
type input "INV-000197"
click at [219, 393] on input "Promo or referral code (optional)" at bounding box center [306, 385] width 344 height 32
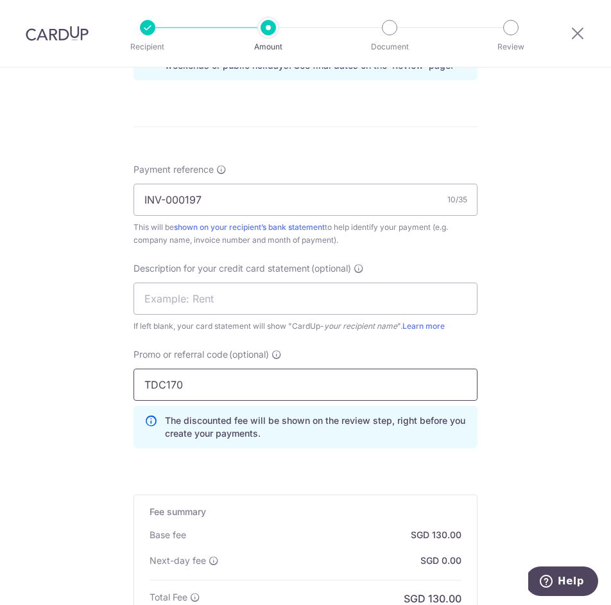
scroll to position [889, 0]
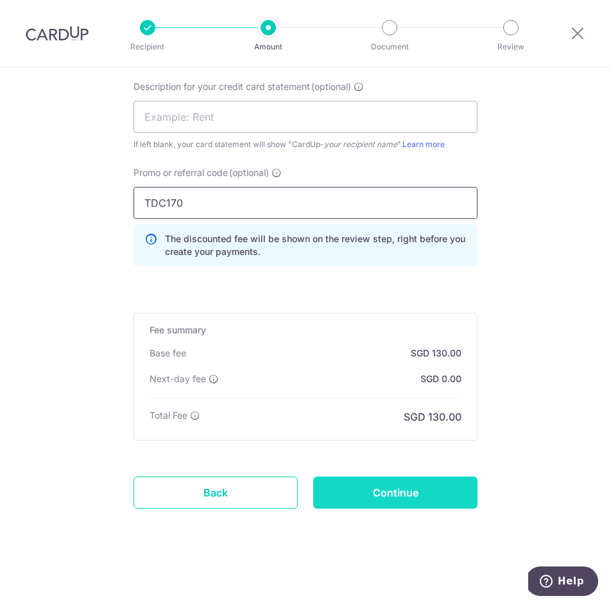
type input "TDC170"
click at [383, 500] on input "Continue" at bounding box center [395, 492] width 164 height 32
type input "Create Schedule"
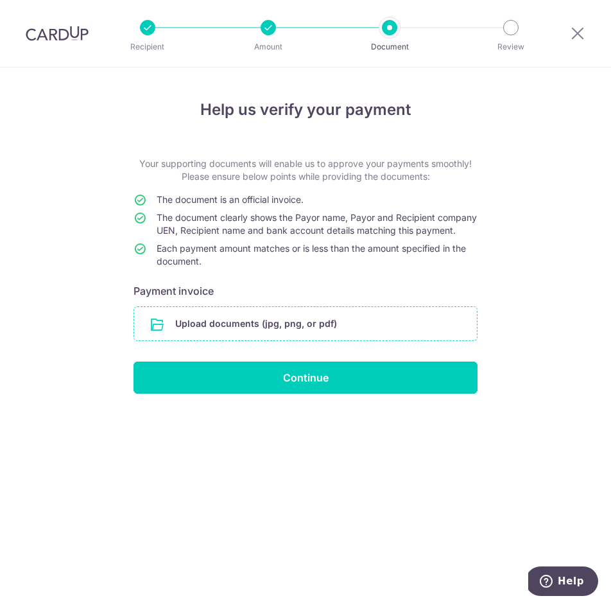
click at [208, 334] on input "file" at bounding box center [305, 323] width 343 height 33
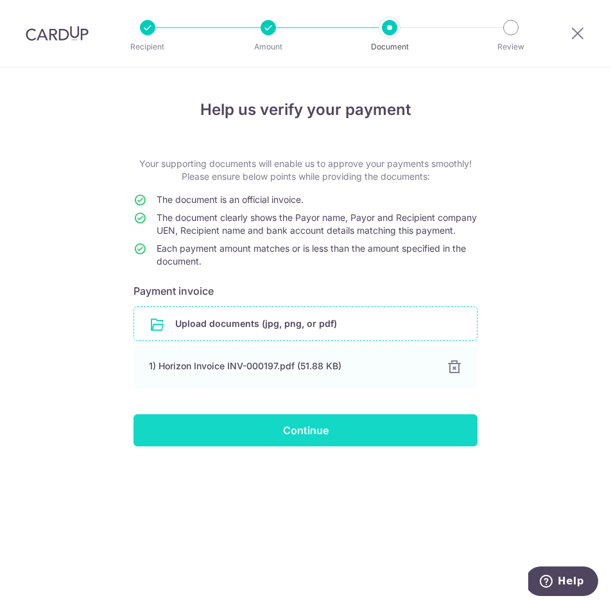
click at [295, 446] on input "Continue" at bounding box center [306, 430] width 344 height 32
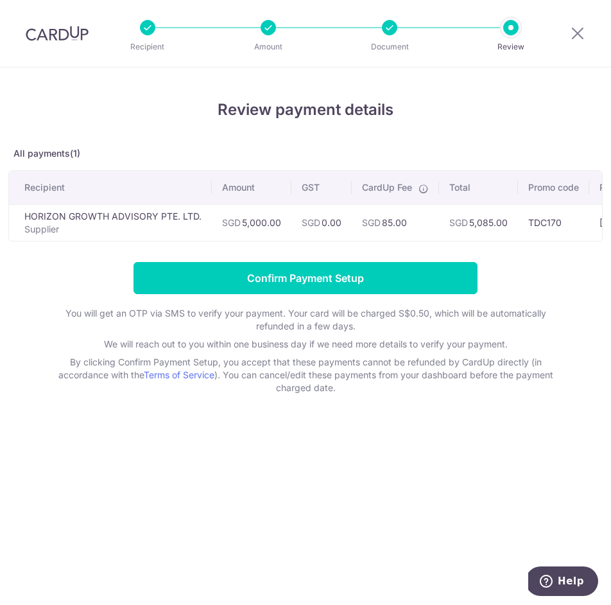
click at [489, 221] on td "SGD 5,085.00" at bounding box center [478, 222] width 79 height 37
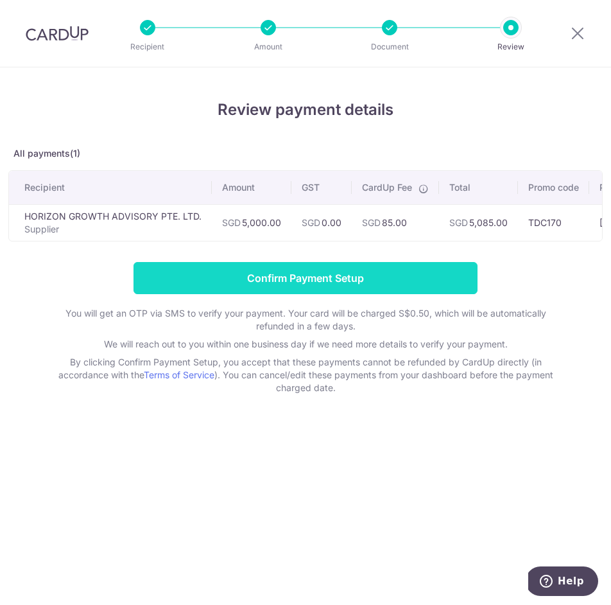
copy td "5,085.00"
click at [244, 279] on input "Confirm Payment Setup" at bounding box center [306, 278] width 344 height 32
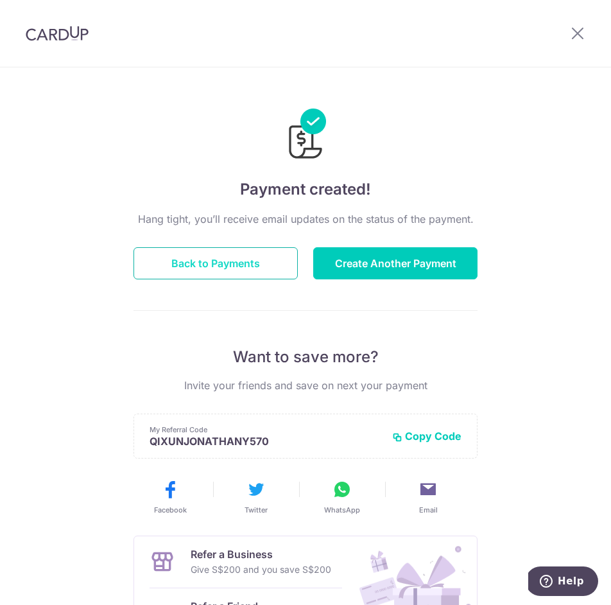
click at [209, 268] on button "Back to Payments" at bounding box center [216, 263] width 164 height 32
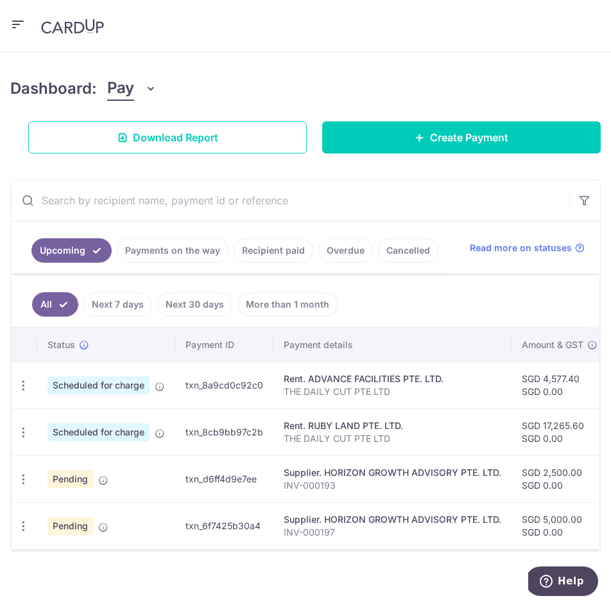
scroll to position [165, 0]
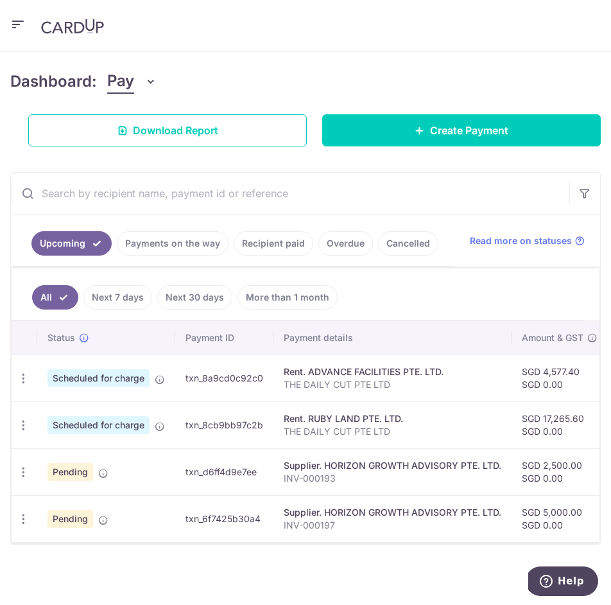
click at [435, 371] on div "Rent. ADVANCE FACILITIES PTE. LTD." at bounding box center [393, 371] width 218 height 13
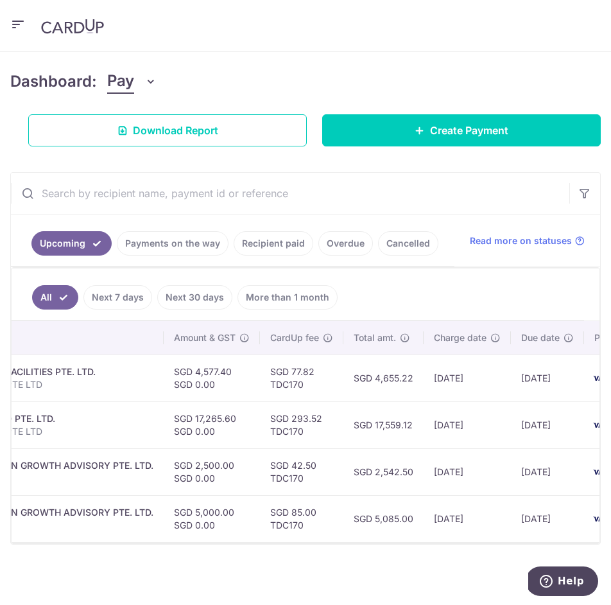
scroll to position [0, 424]
